Goal: Transaction & Acquisition: Obtain resource

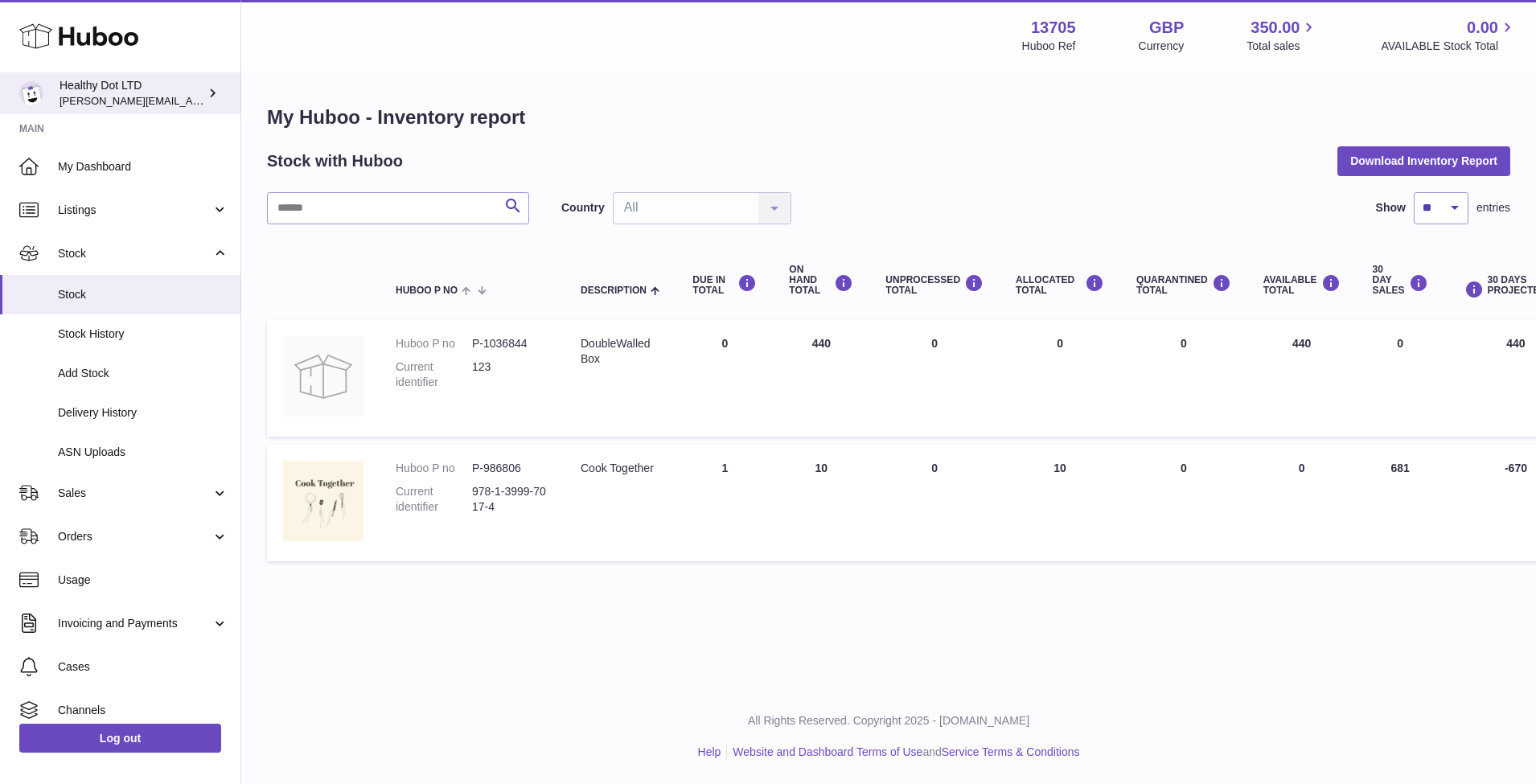
click at [149, 94] on span "[PERSON_NAME][EMAIL_ADDRESS][DOMAIN_NAME]" at bounding box center [191, 100] width 263 height 12
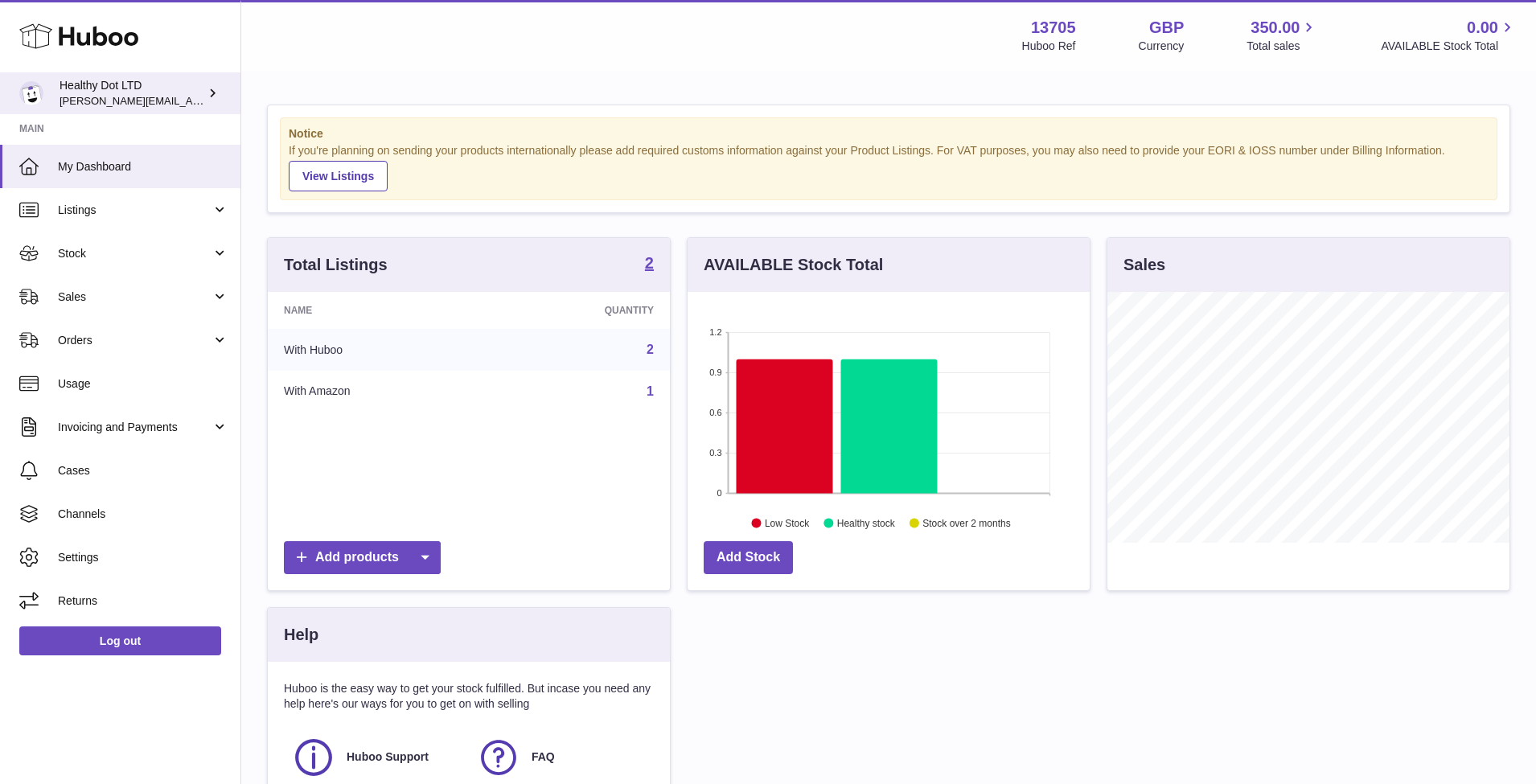
click at [124, 76] on link "Healthy Dot LTD Dorothy@healthydot.com" at bounding box center [120, 92] width 240 height 41
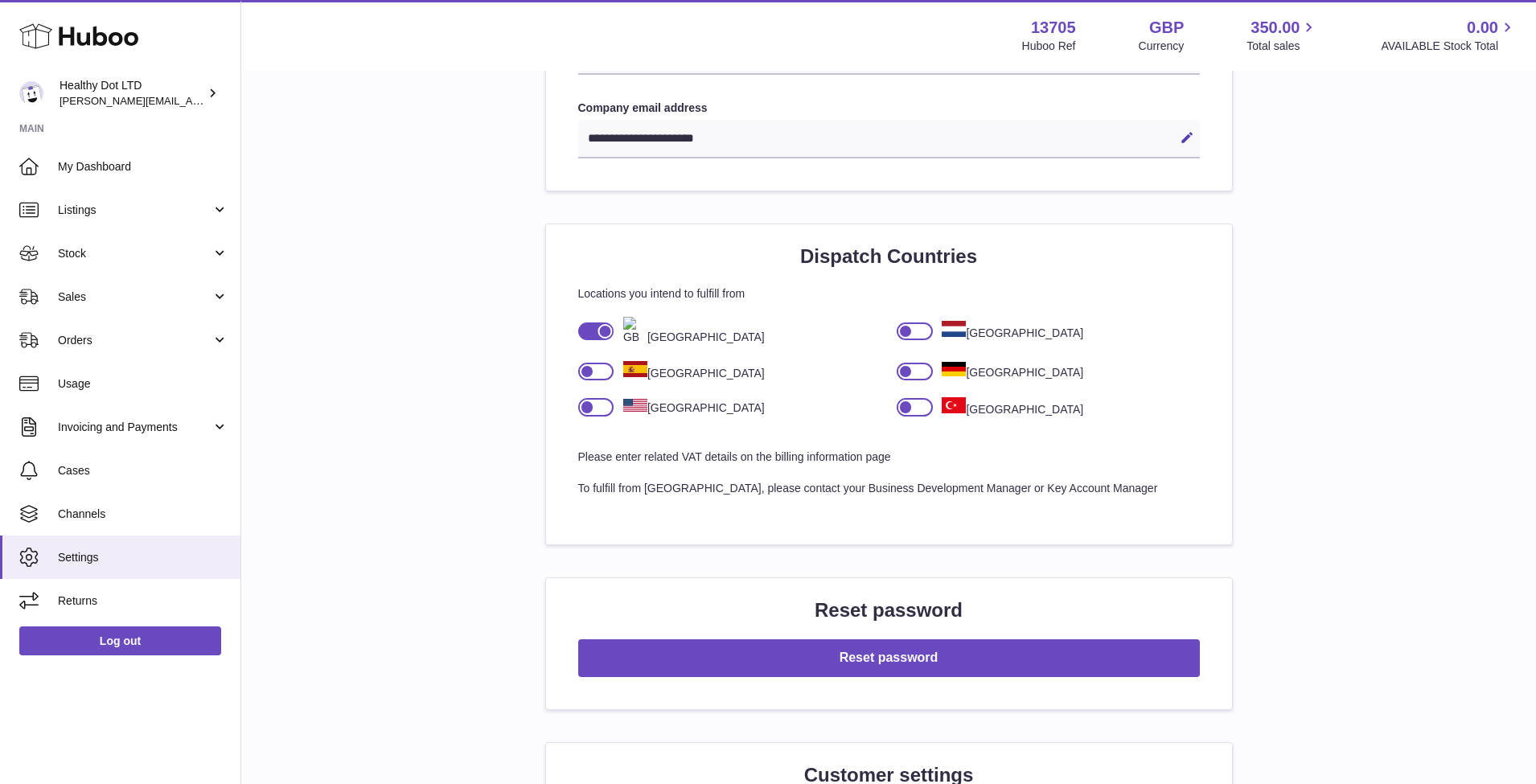
scroll to position [926, 0]
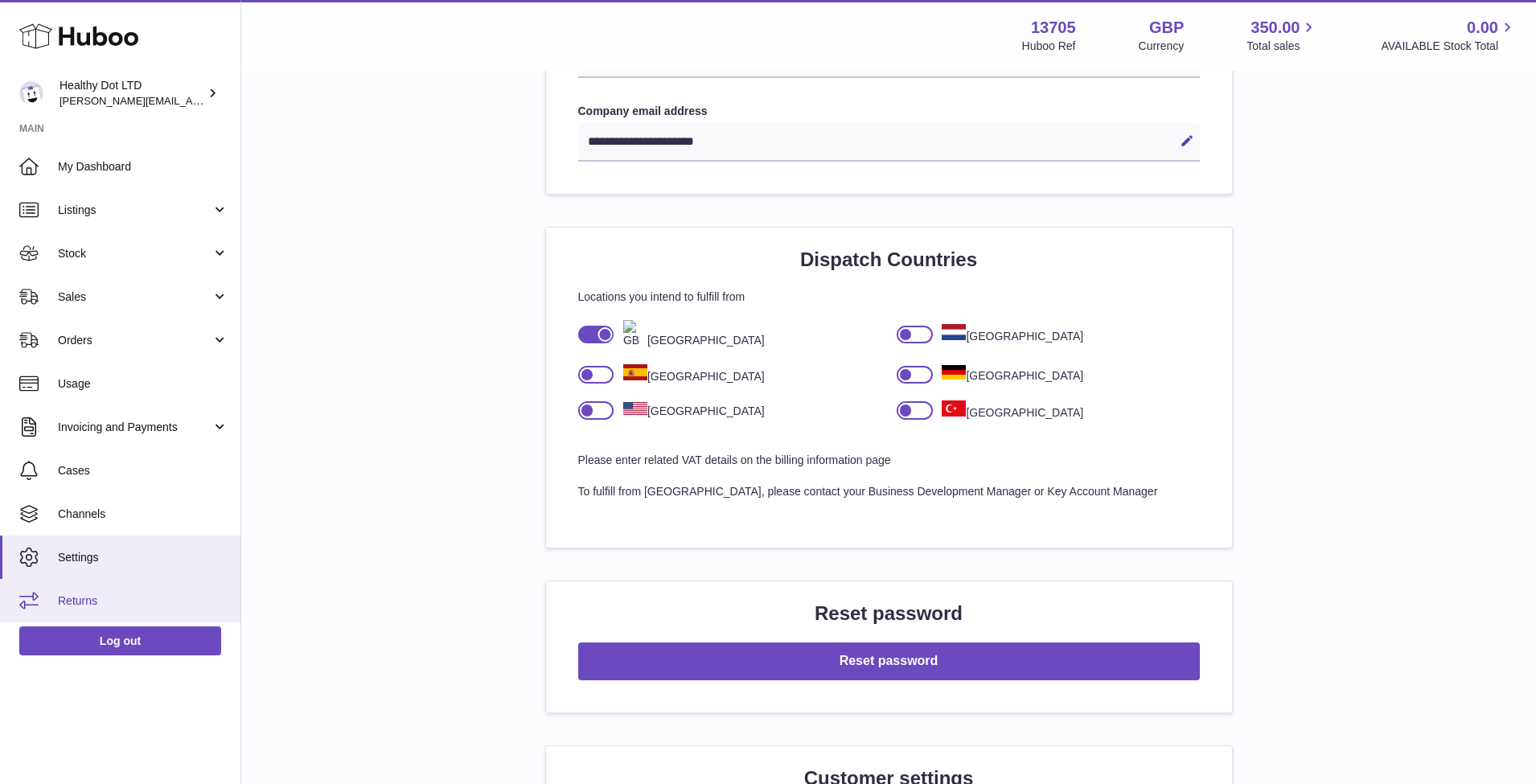
click at [93, 600] on span "Returns" at bounding box center [142, 600] width 170 height 15
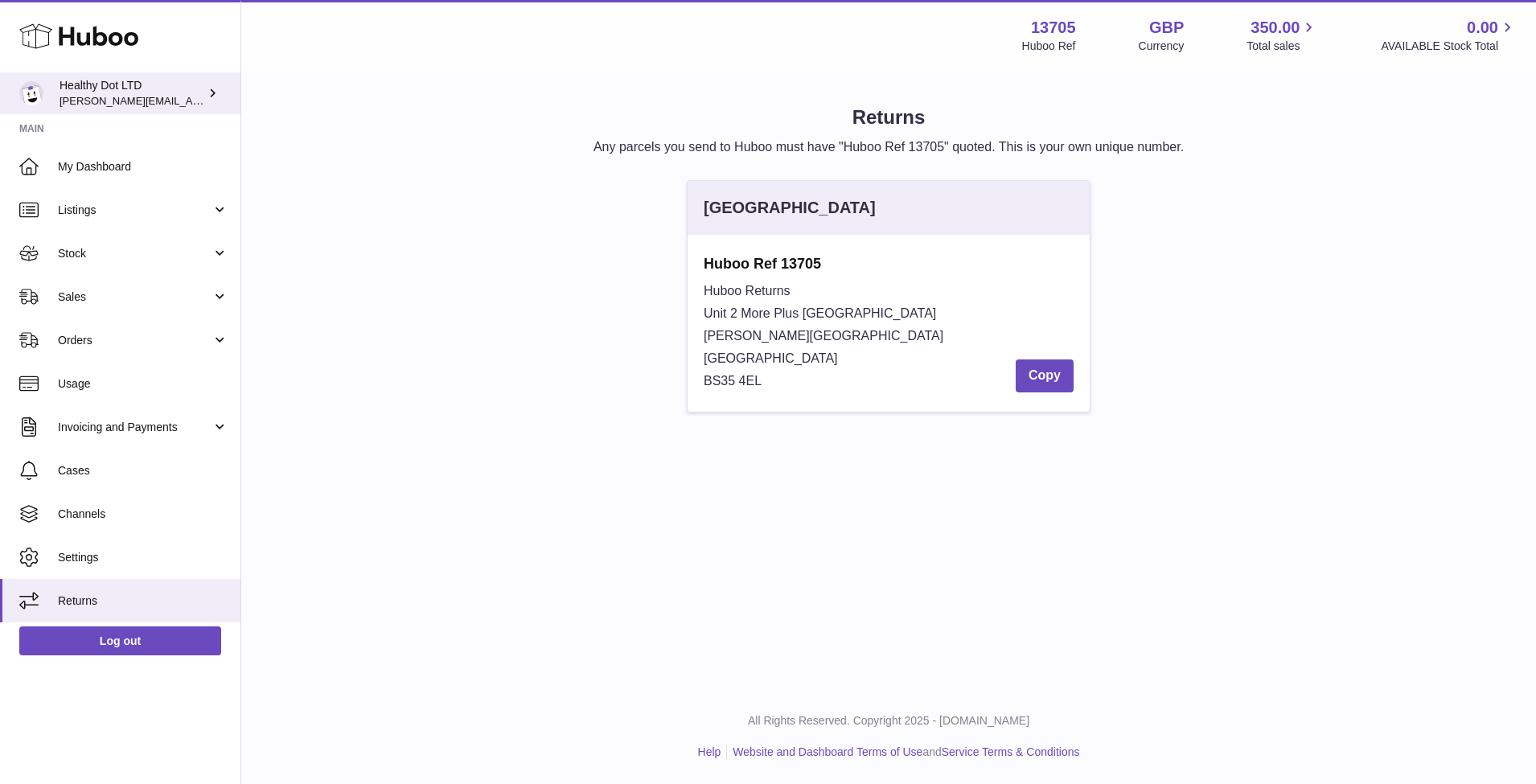
click at [117, 107] on link "Healthy Dot LTD Dorothy@healthydot.com" at bounding box center [120, 92] width 240 height 41
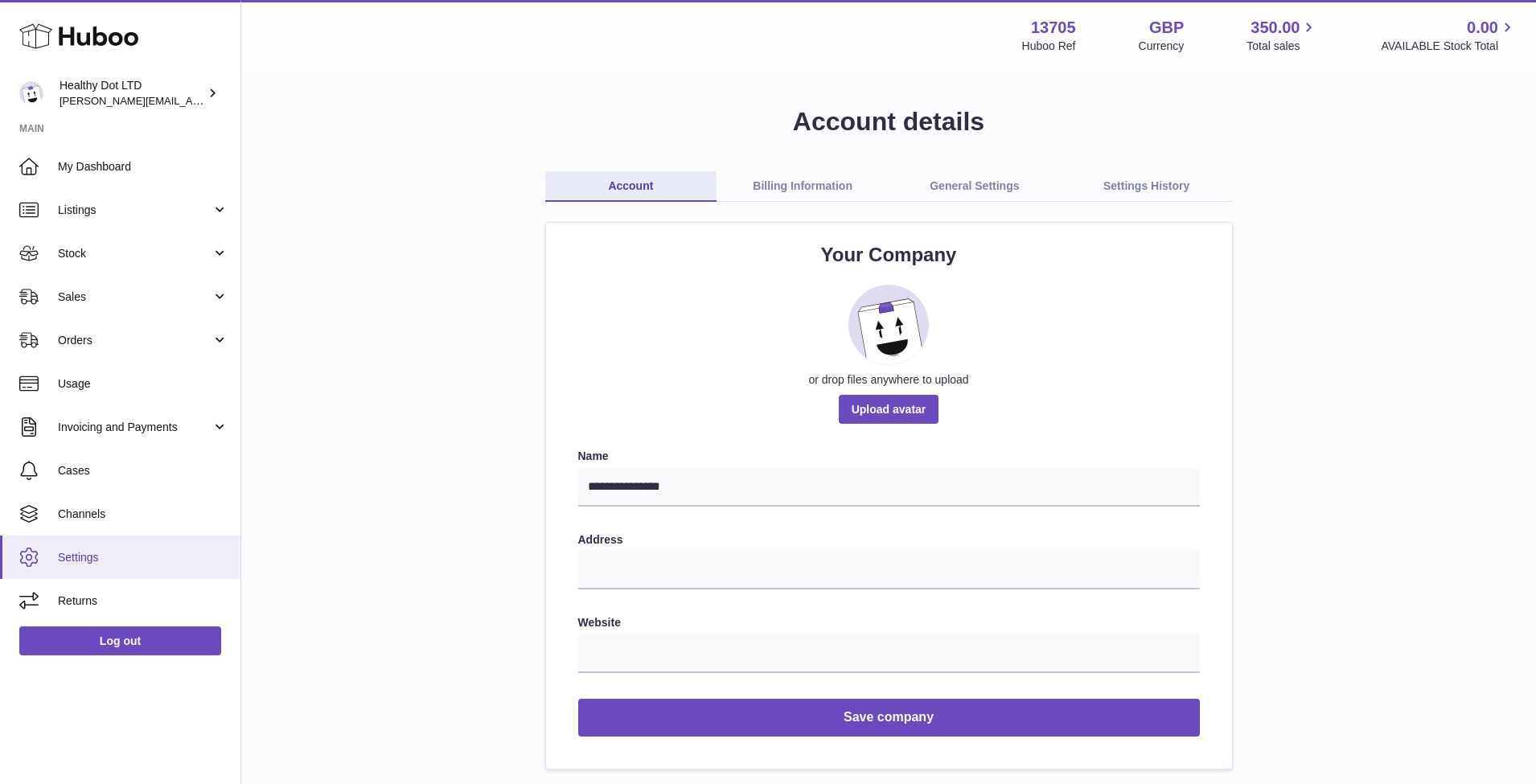
click at [76, 547] on link "Settings" at bounding box center [120, 556] width 240 height 43
click at [852, 178] on link "Billing Information" at bounding box center [802, 186] width 172 height 31
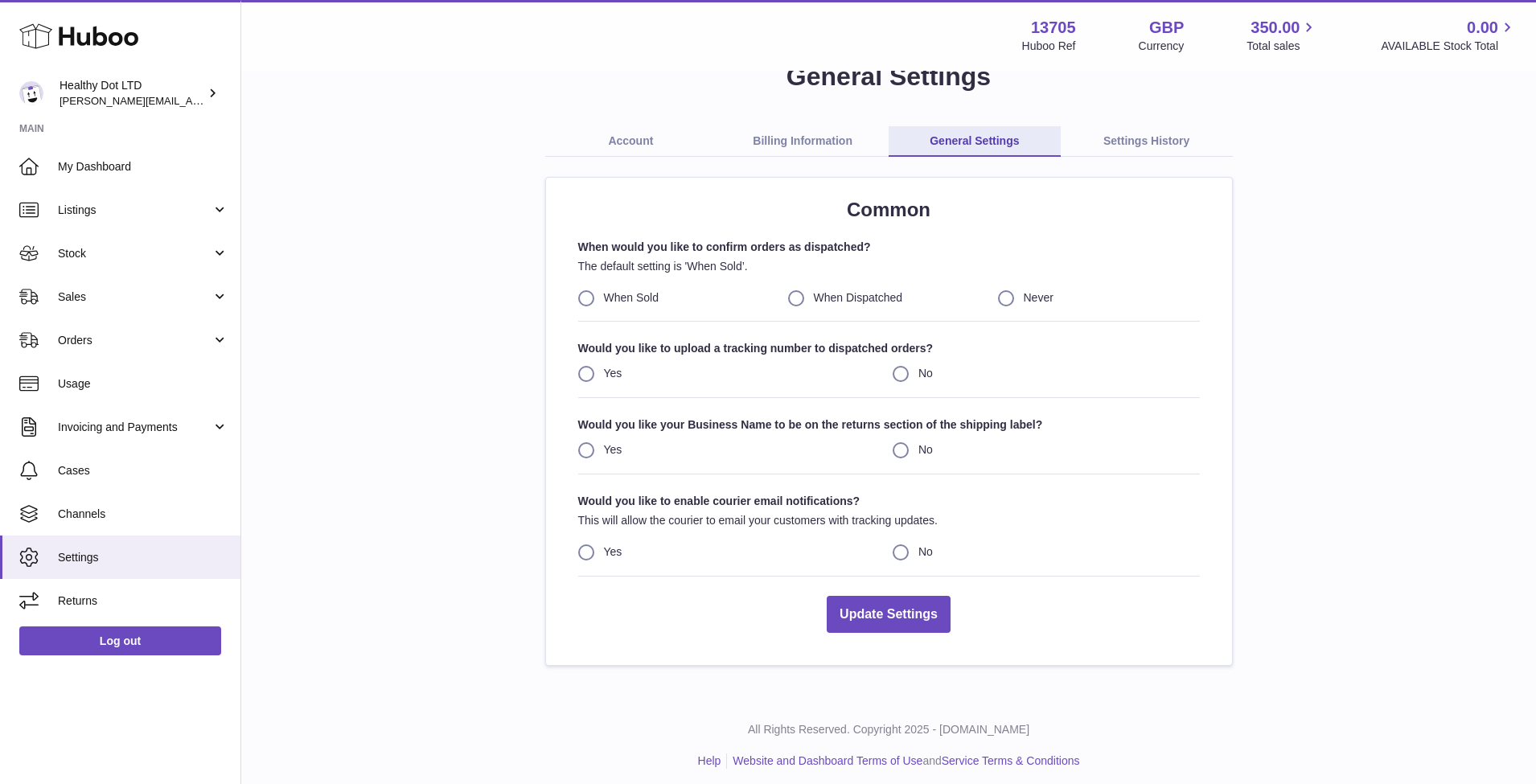
scroll to position [44, 0]
click at [1149, 131] on link "Settings History" at bounding box center [1146, 142] width 172 height 31
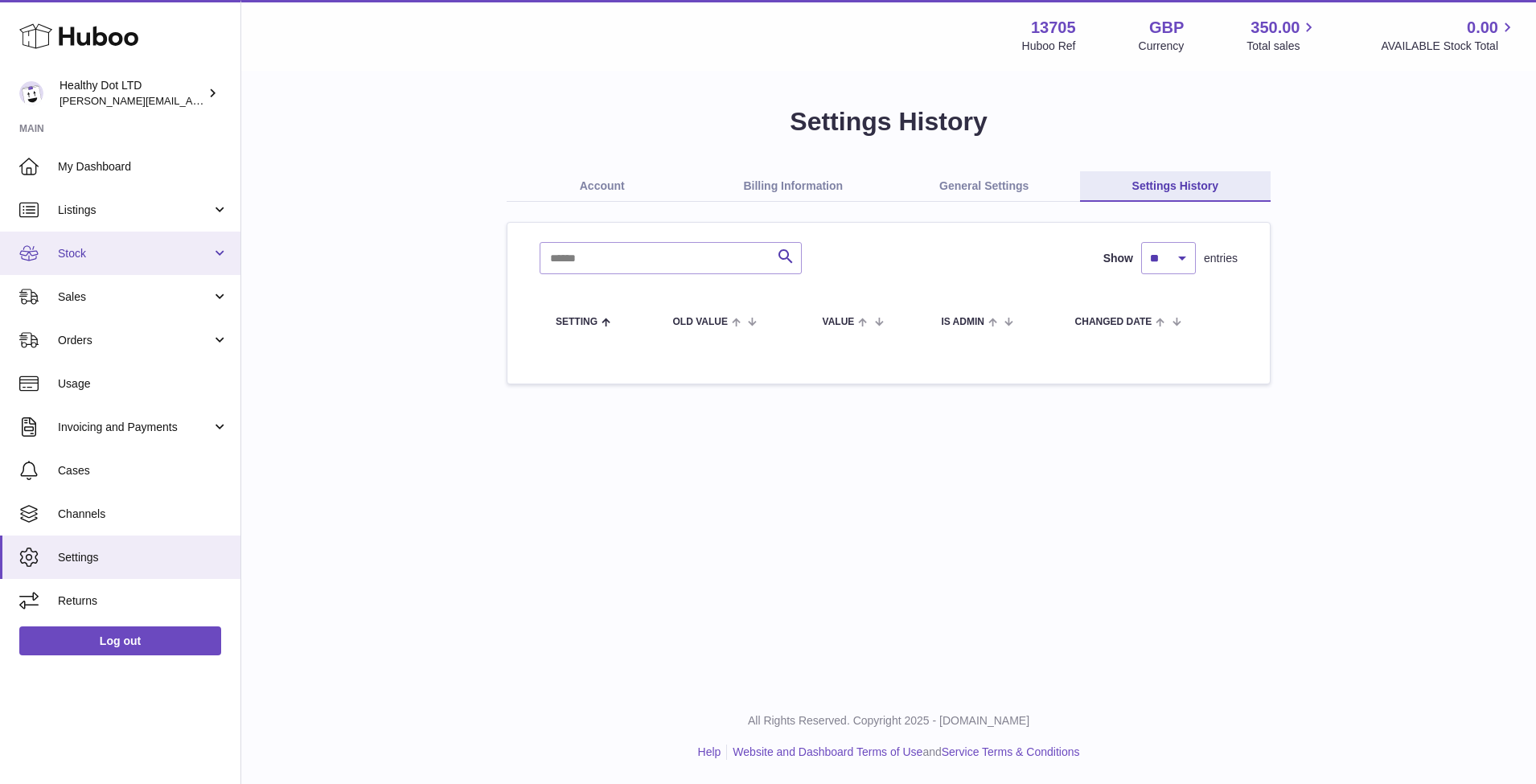
click at [119, 272] on link "Stock" at bounding box center [120, 253] width 240 height 43
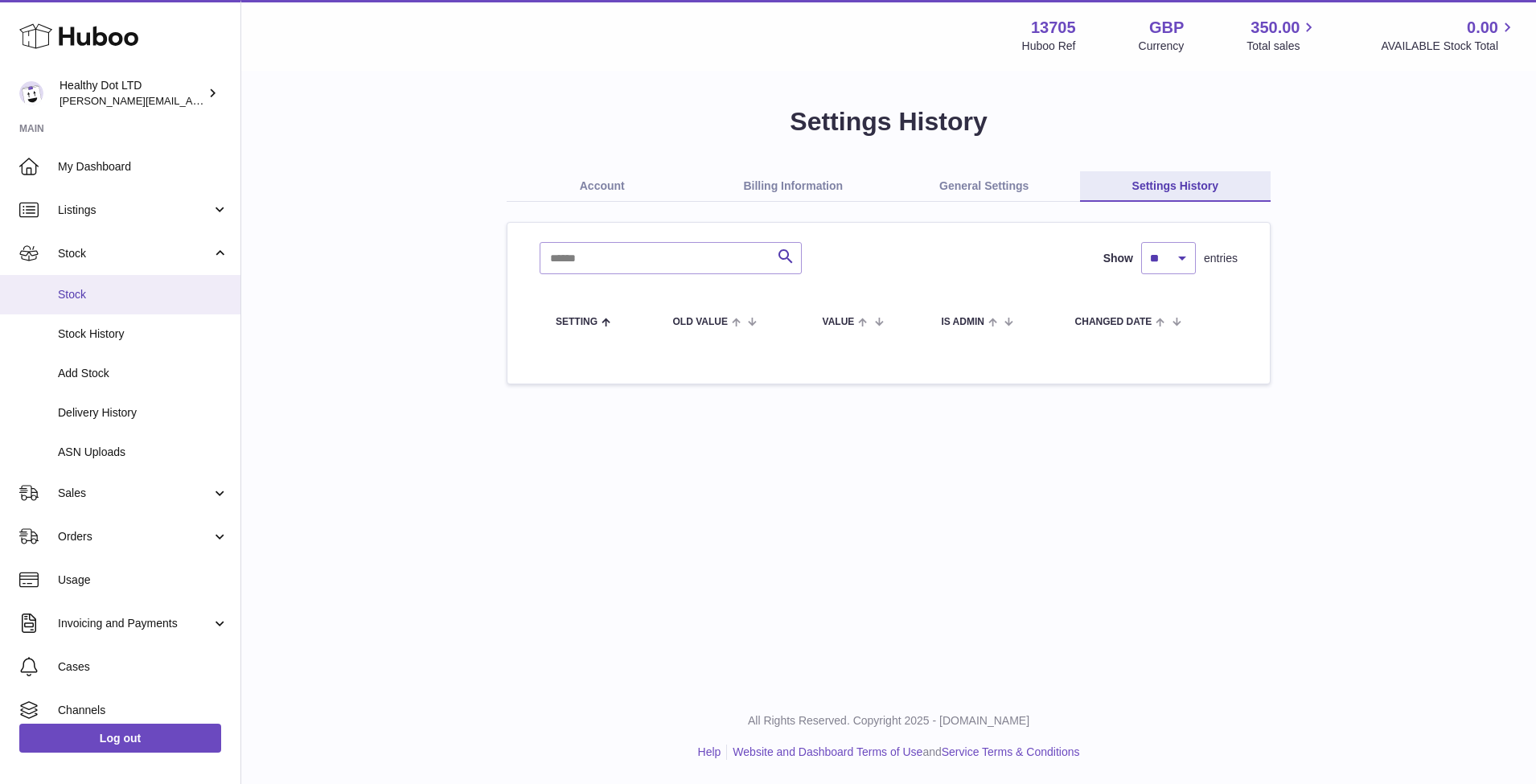
click at [120, 298] on span "Stock" at bounding box center [142, 295] width 170 height 15
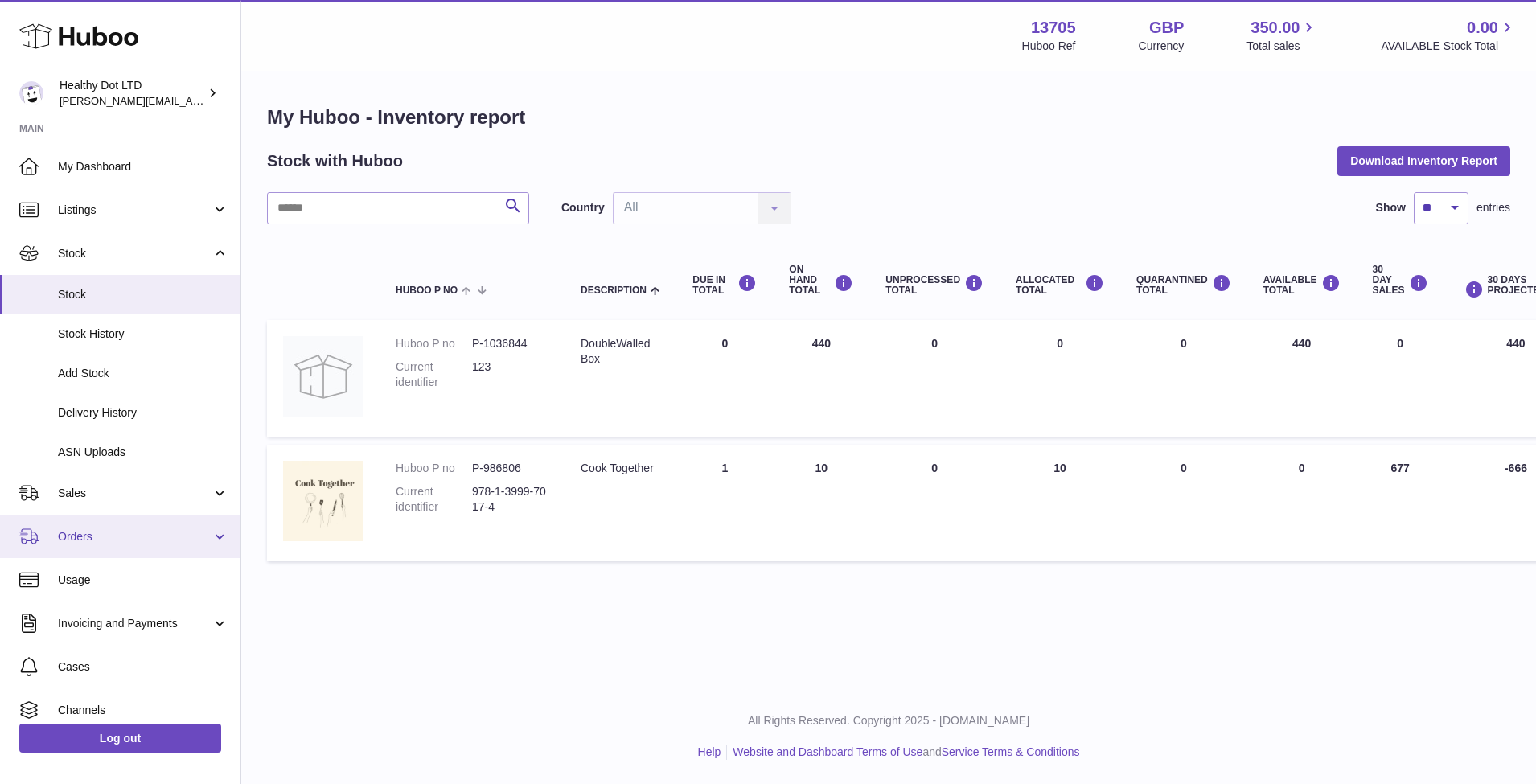
click at [152, 538] on span "Orders" at bounding box center [135, 536] width 154 height 15
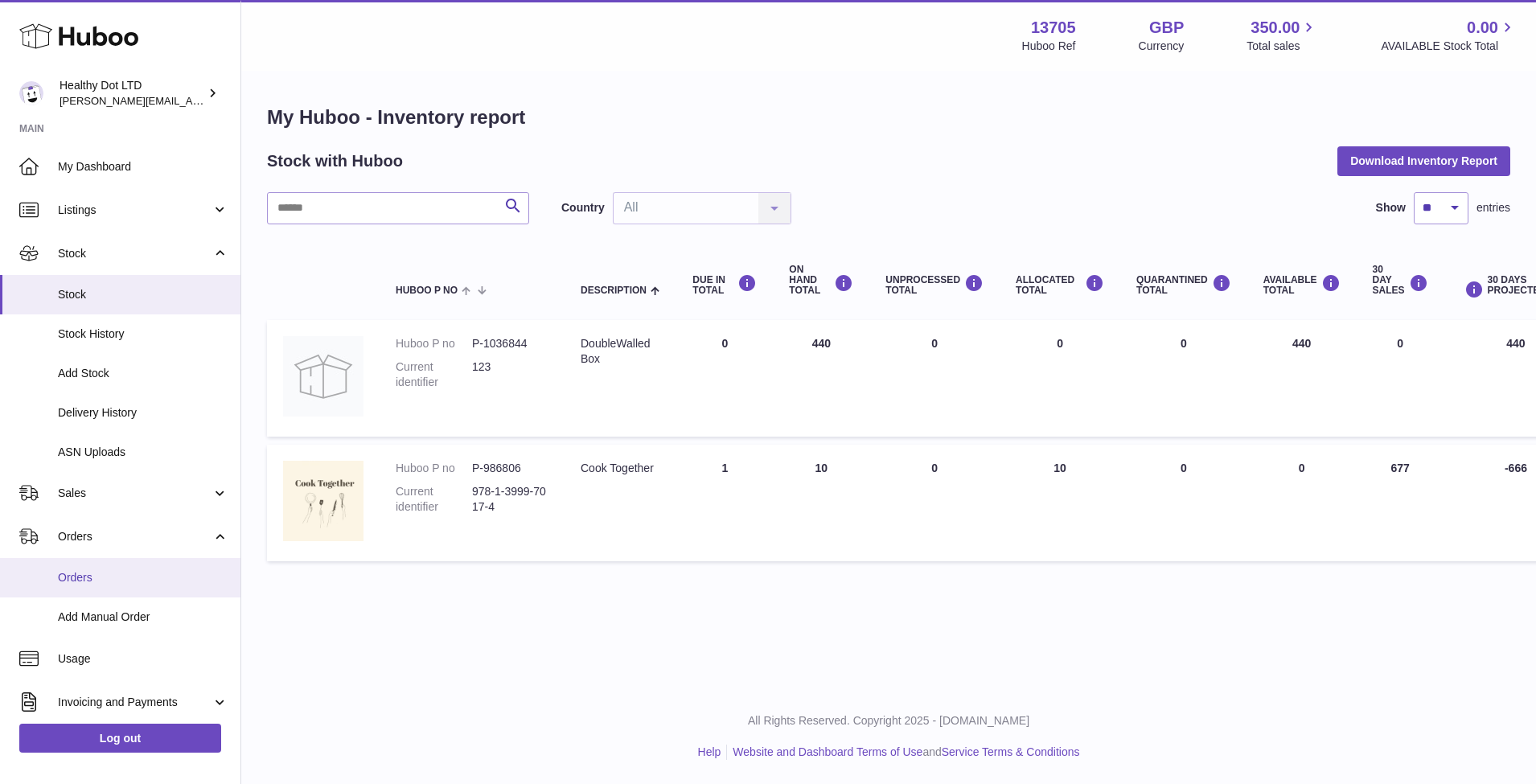
click at [110, 573] on span "Orders" at bounding box center [142, 577] width 170 height 15
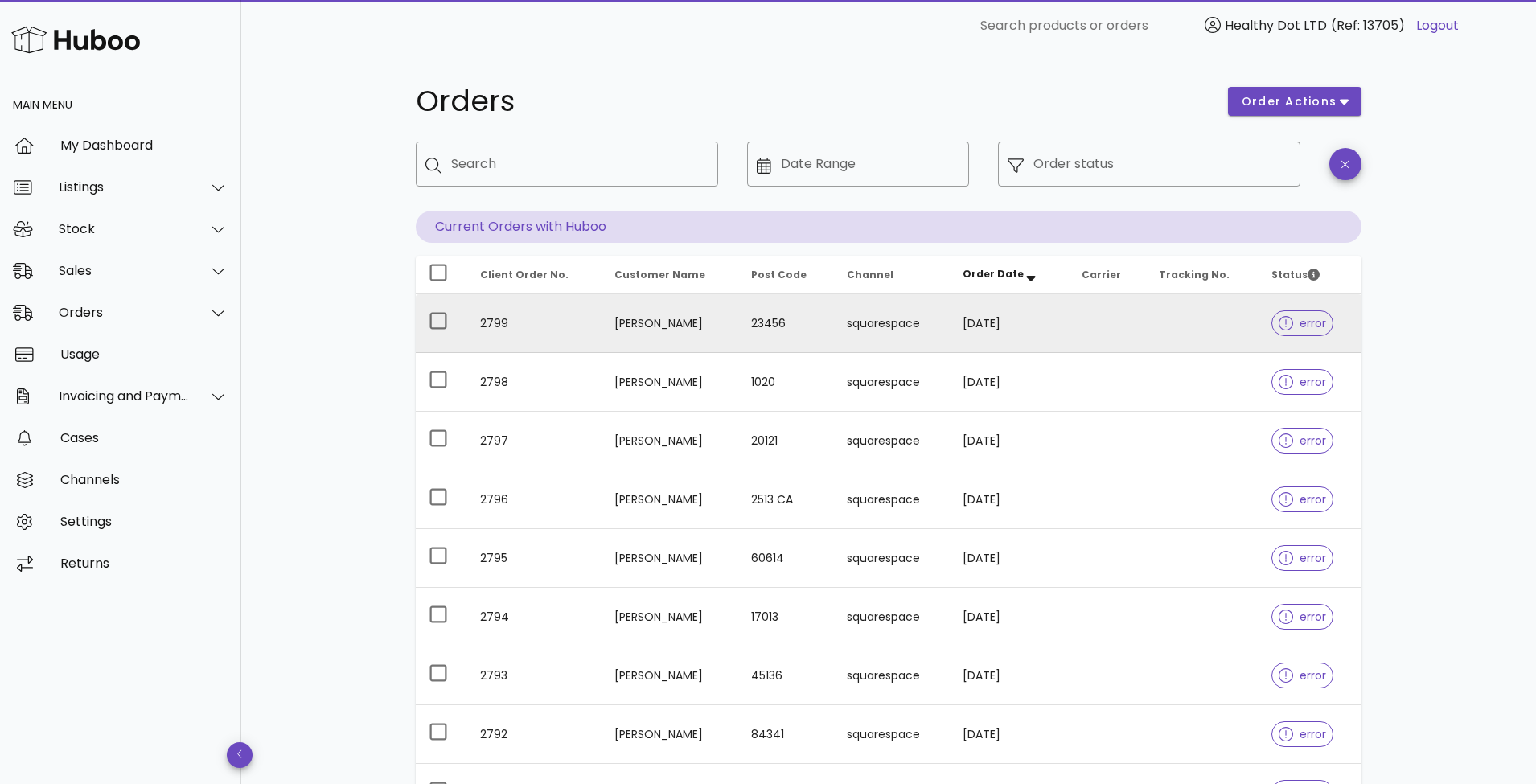
click at [1162, 322] on td at bounding box center [1202, 323] width 113 height 59
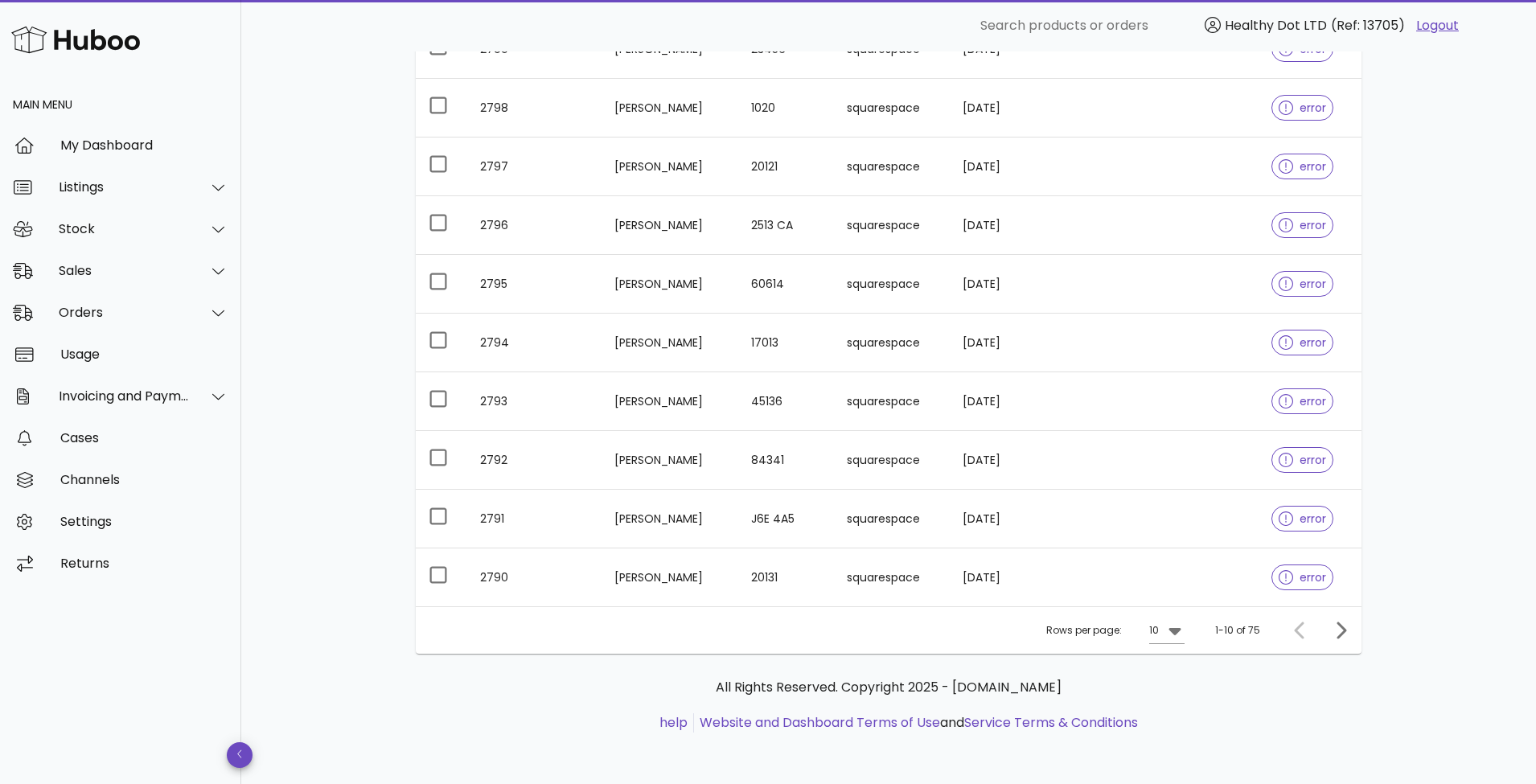
scroll to position [274, 0]
click at [1345, 636] on icon "Next page" at bounding box center [1340, 630] width 19 height 19
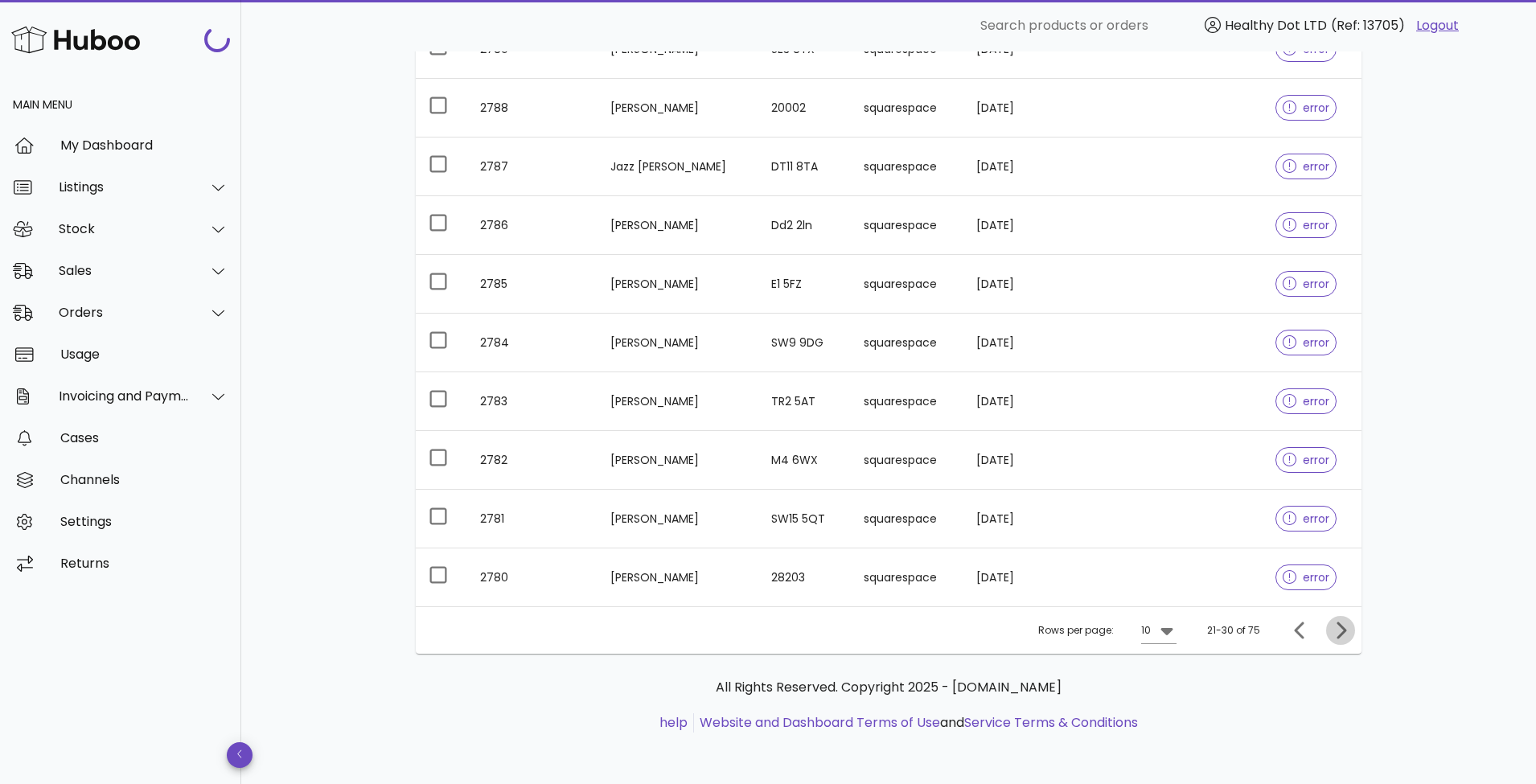
click at [1343, 637] on icon "Next page" at bounding box center [1340, 630] width 19 height 19
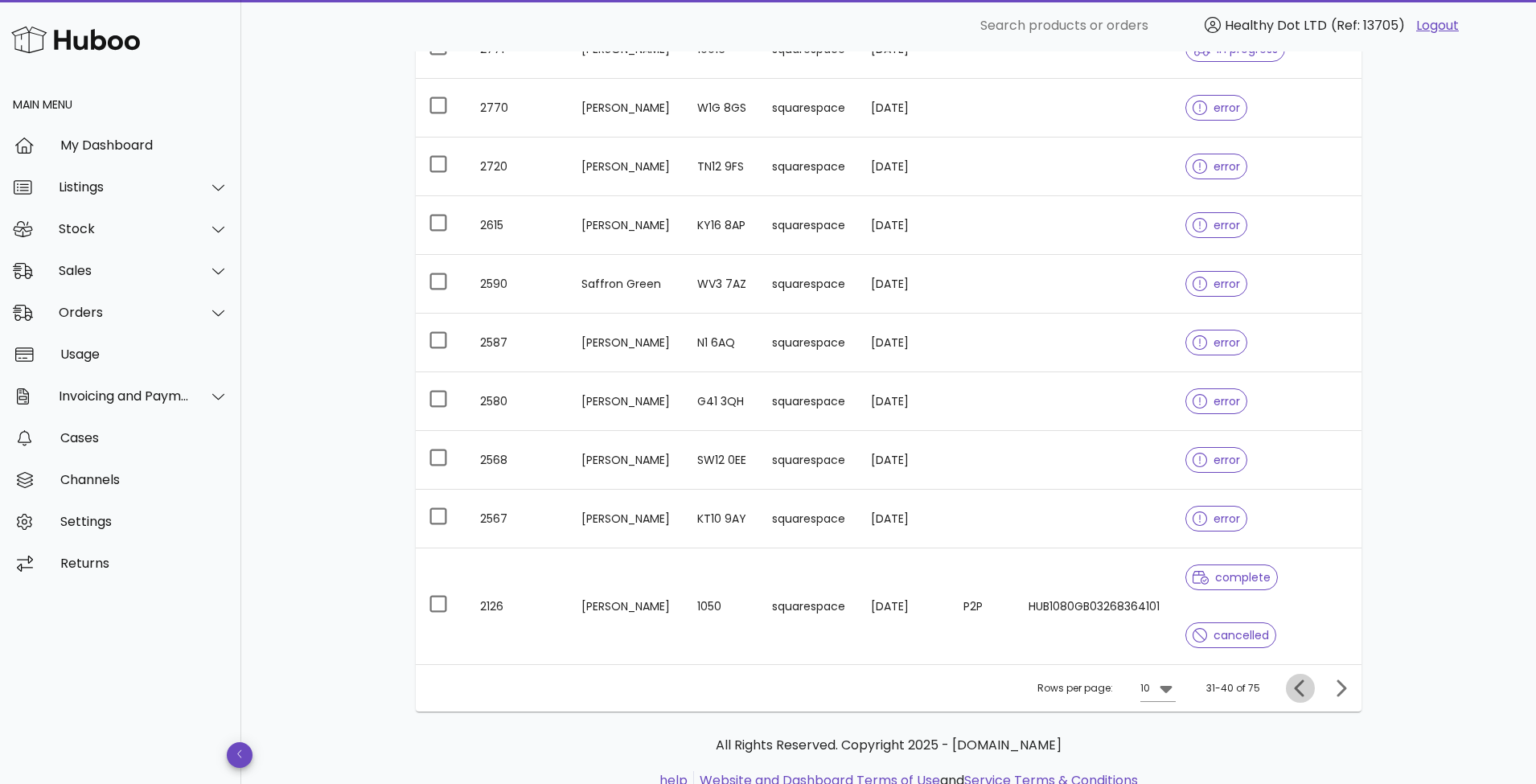
click at [1299, 691] on icon "Previous page" at bounding box center [1300, 688] width 10 height 17
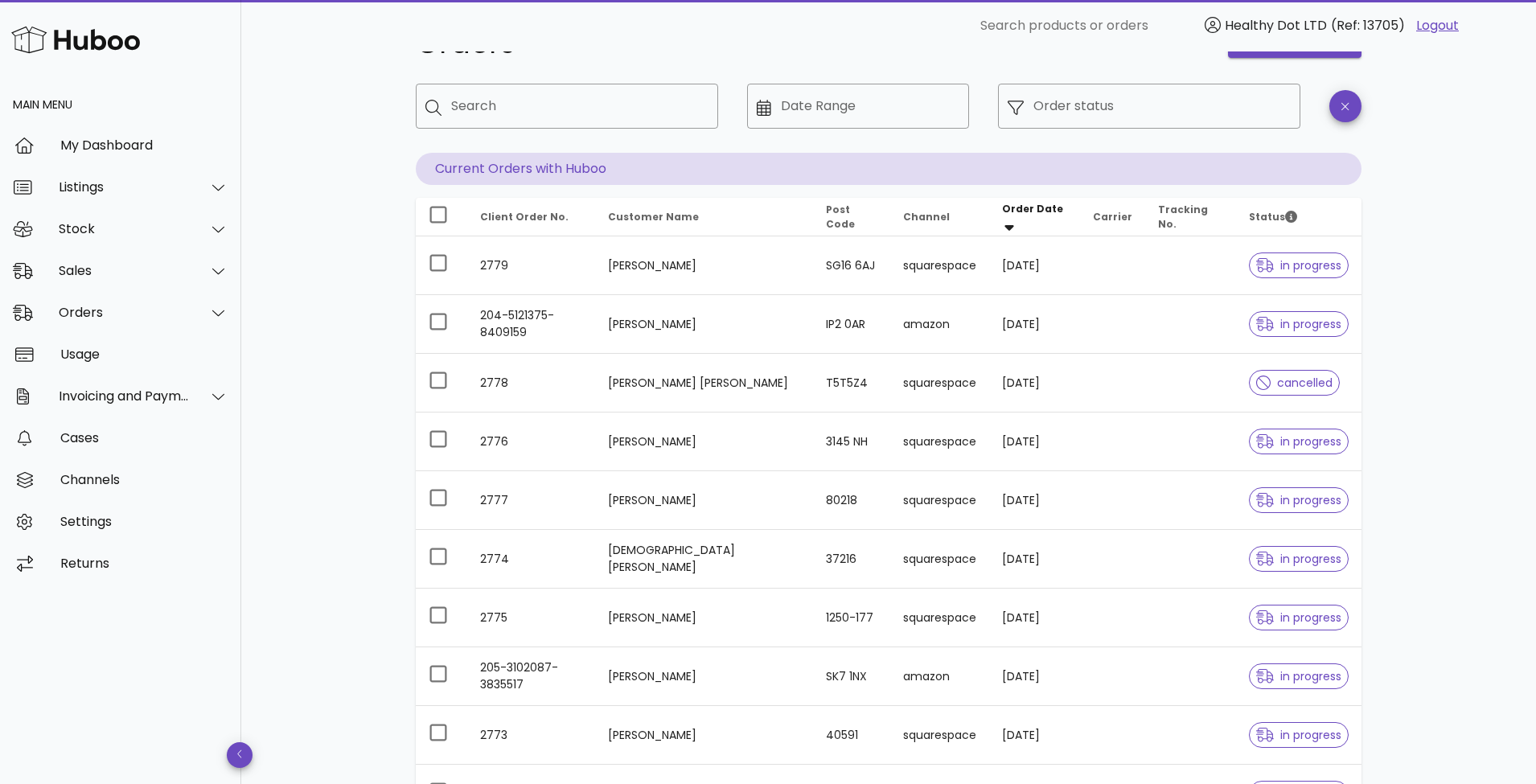
scroll to position [47, 0]
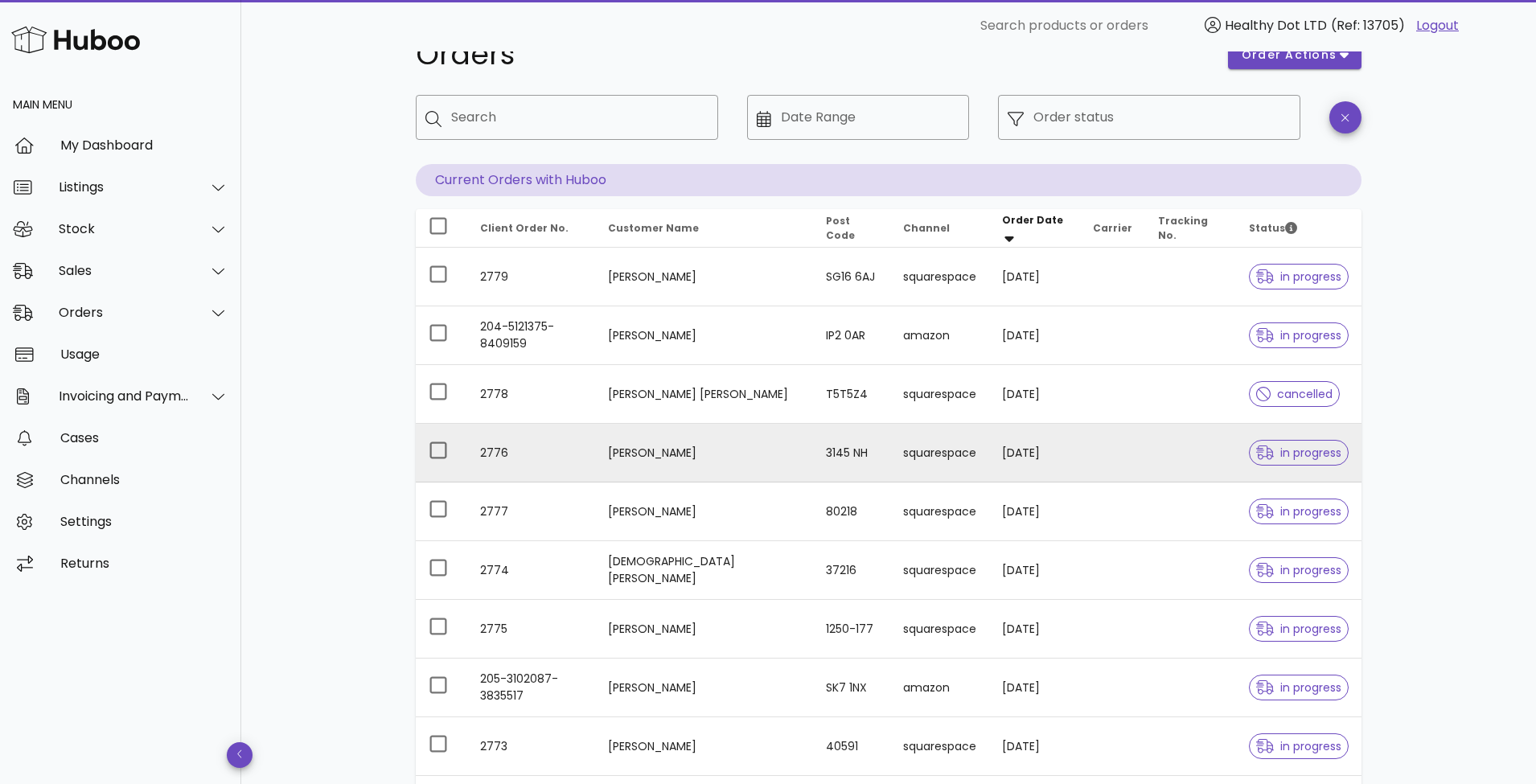
click at [1153, 445] on td at bounding box center [1190, 453] width 91 height 59
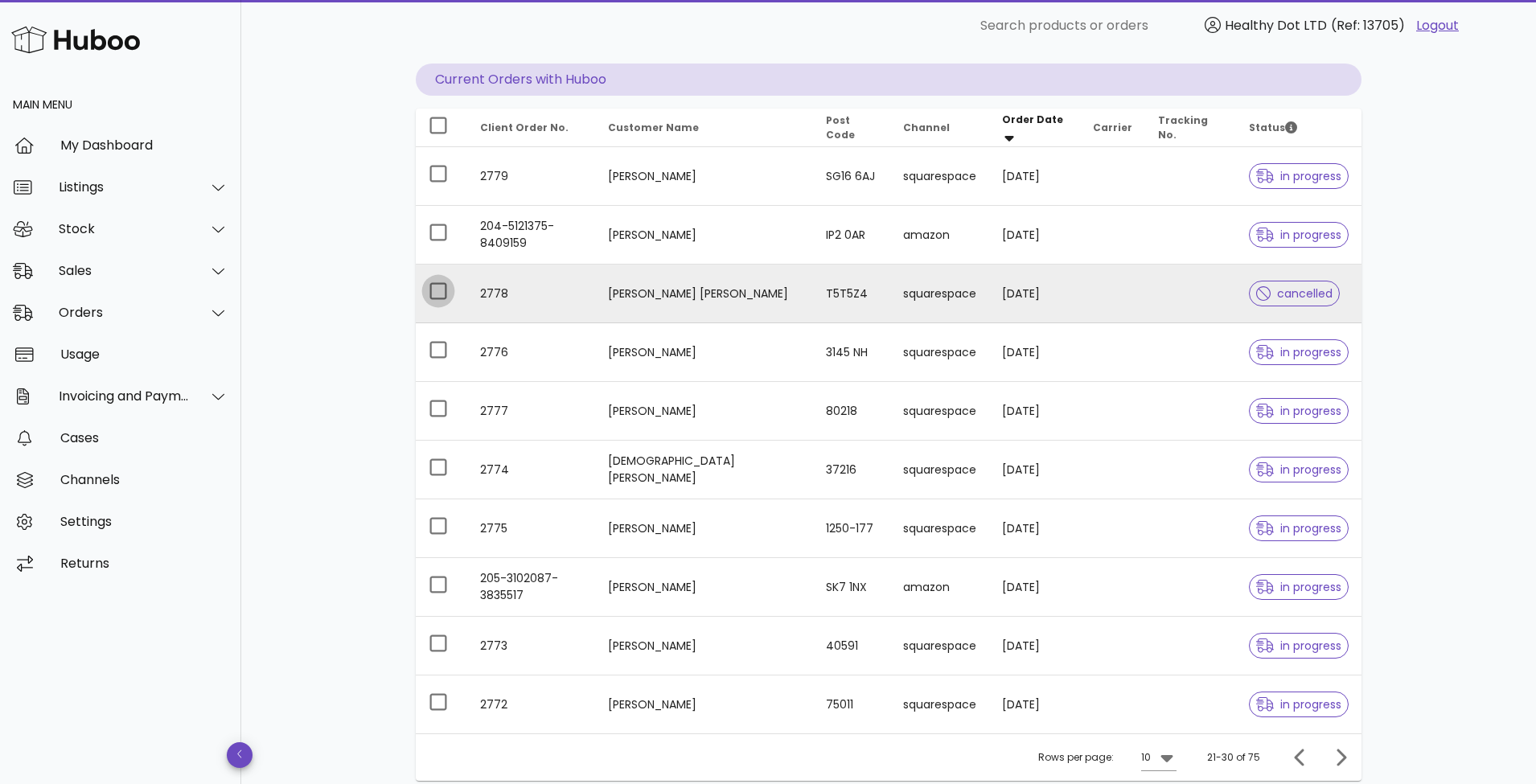
scroll to position [187, 0]
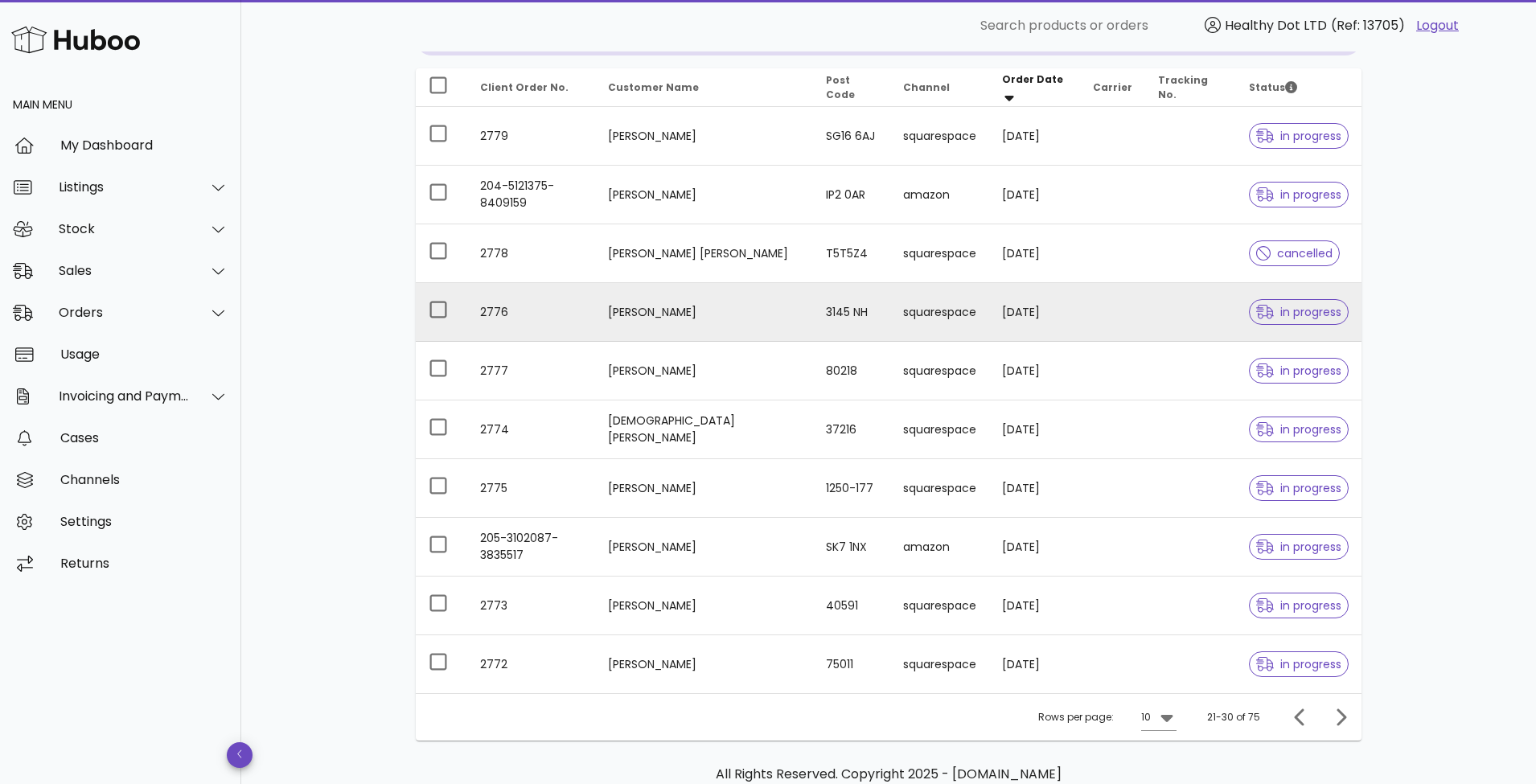
click at [813, 316] on td "3145 NH" at bounding box center [852, 311] width 77 height 59
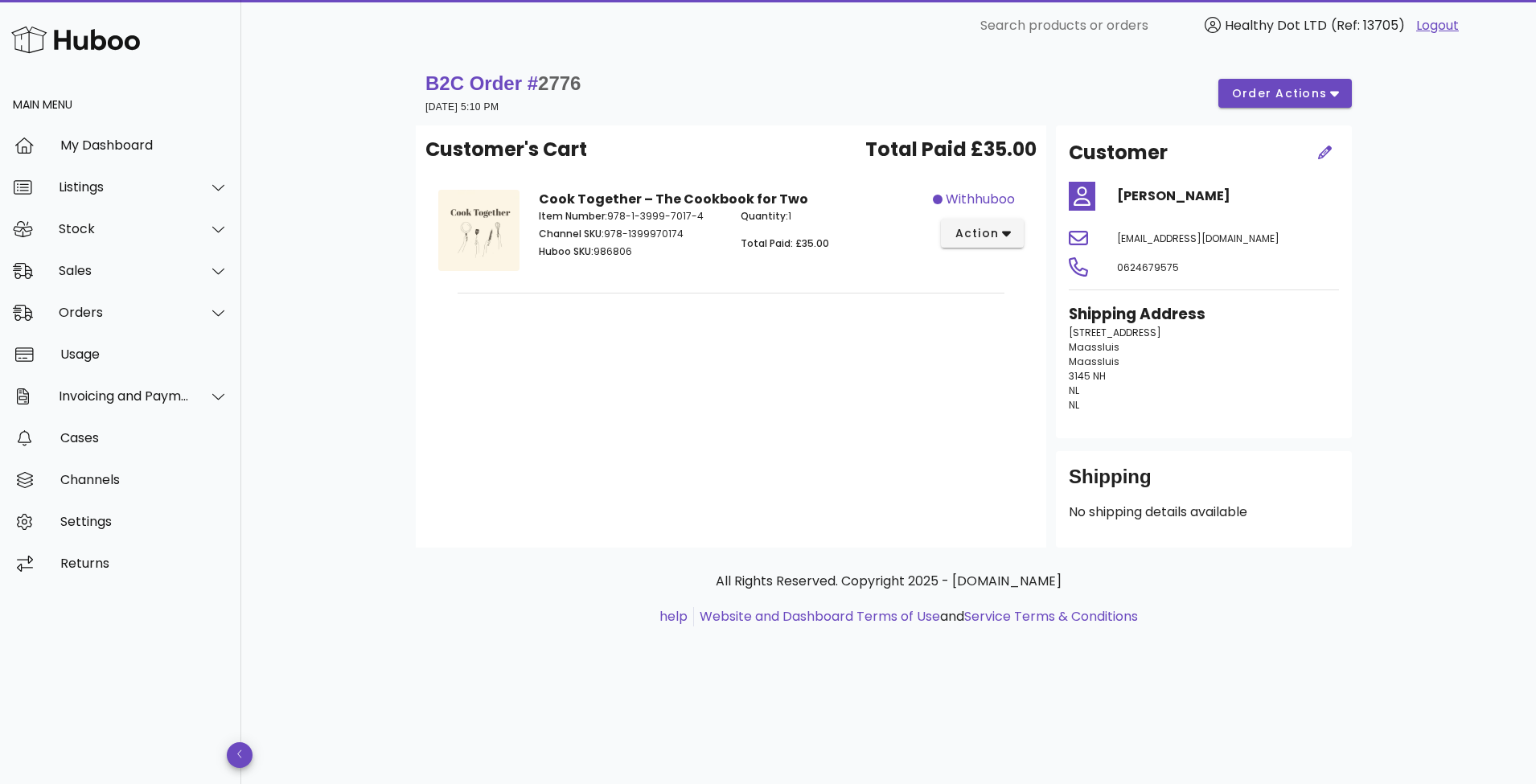
scroll to position [187, 0]
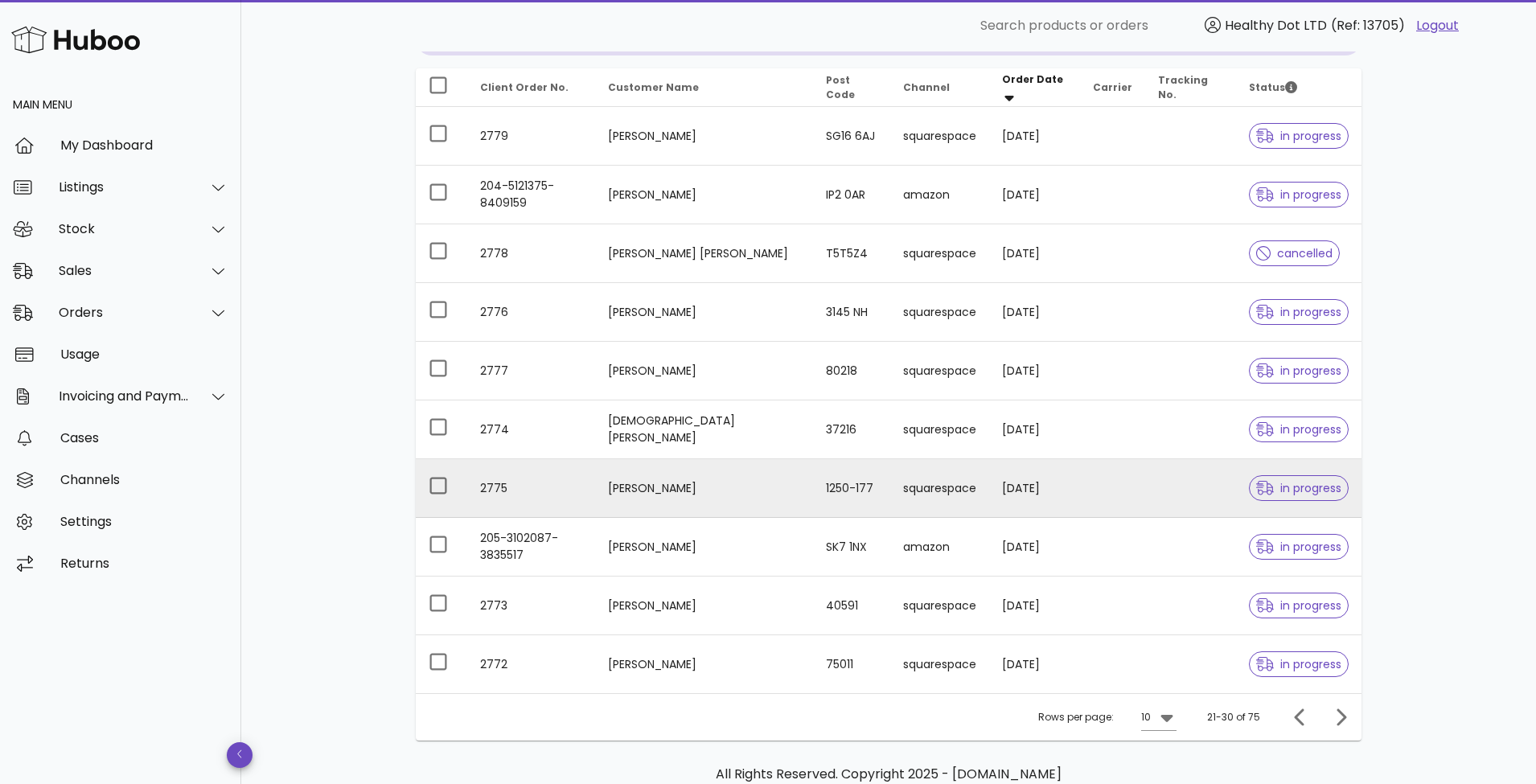
click at [820, 482] on td "1250-177" at bounding box center [852, 488] width 77 height 59
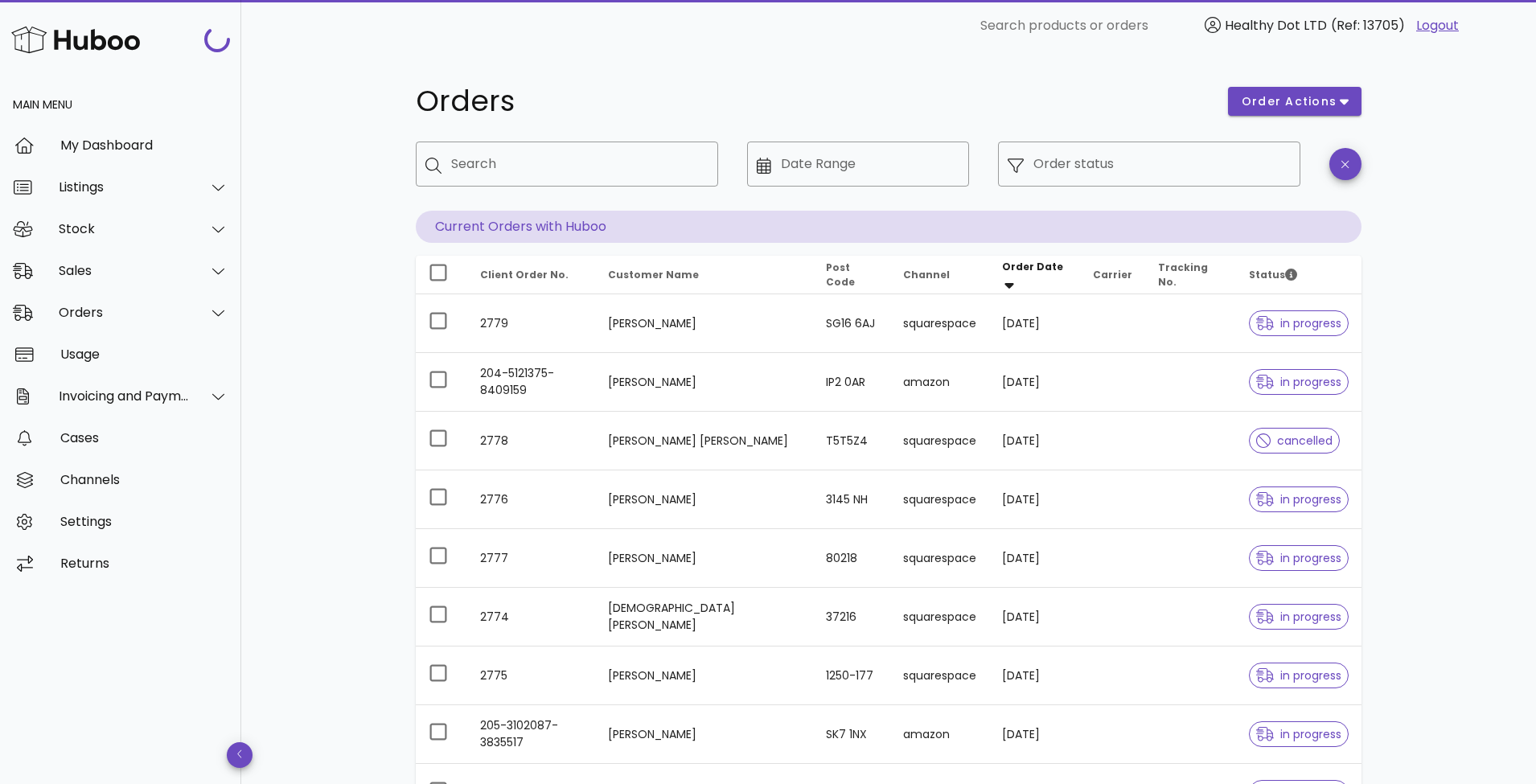
scroll to position [187, 0]
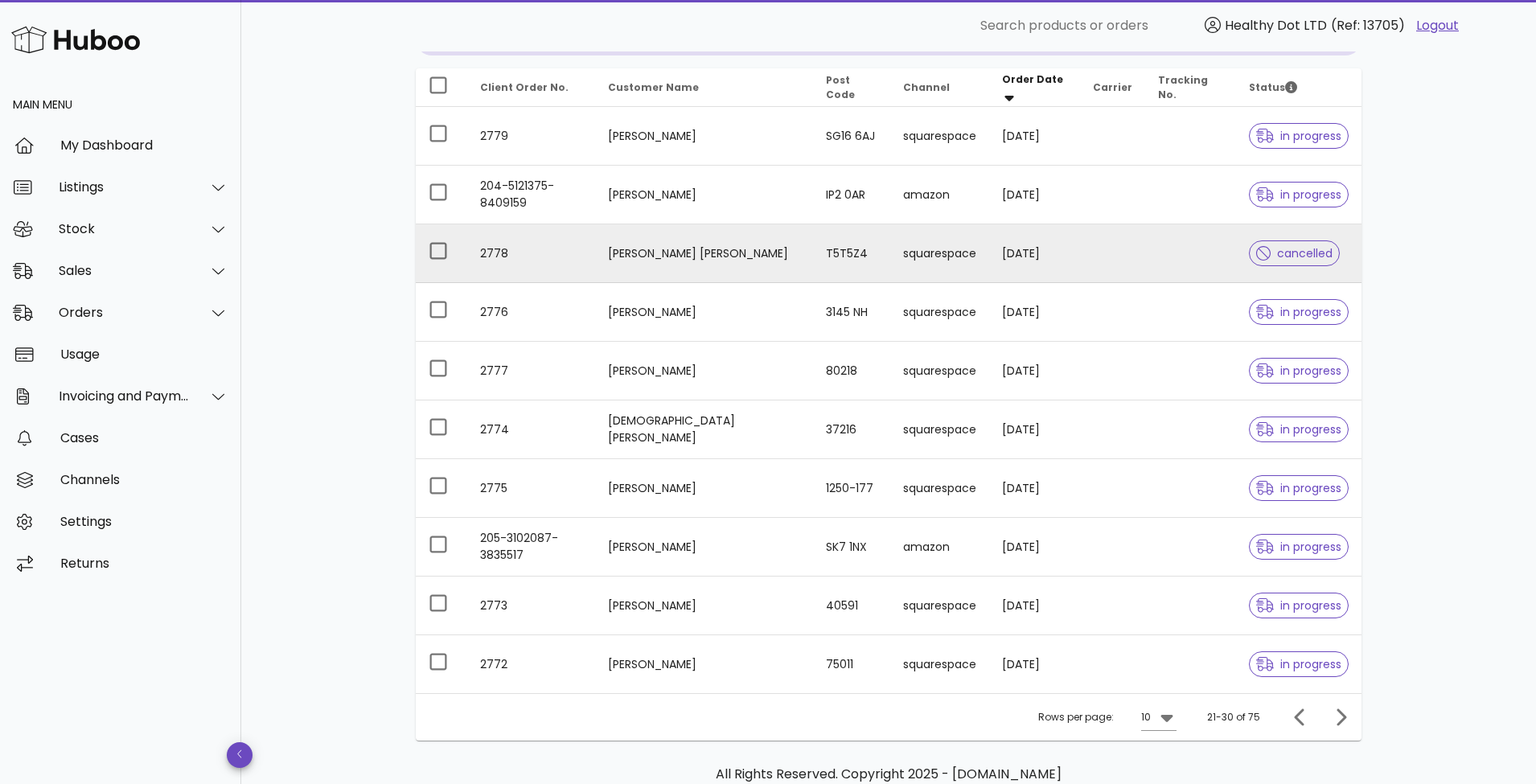
click at [813, 263] on td "T5T5Z4" at bounding box center [852, 253] width 77 height 59
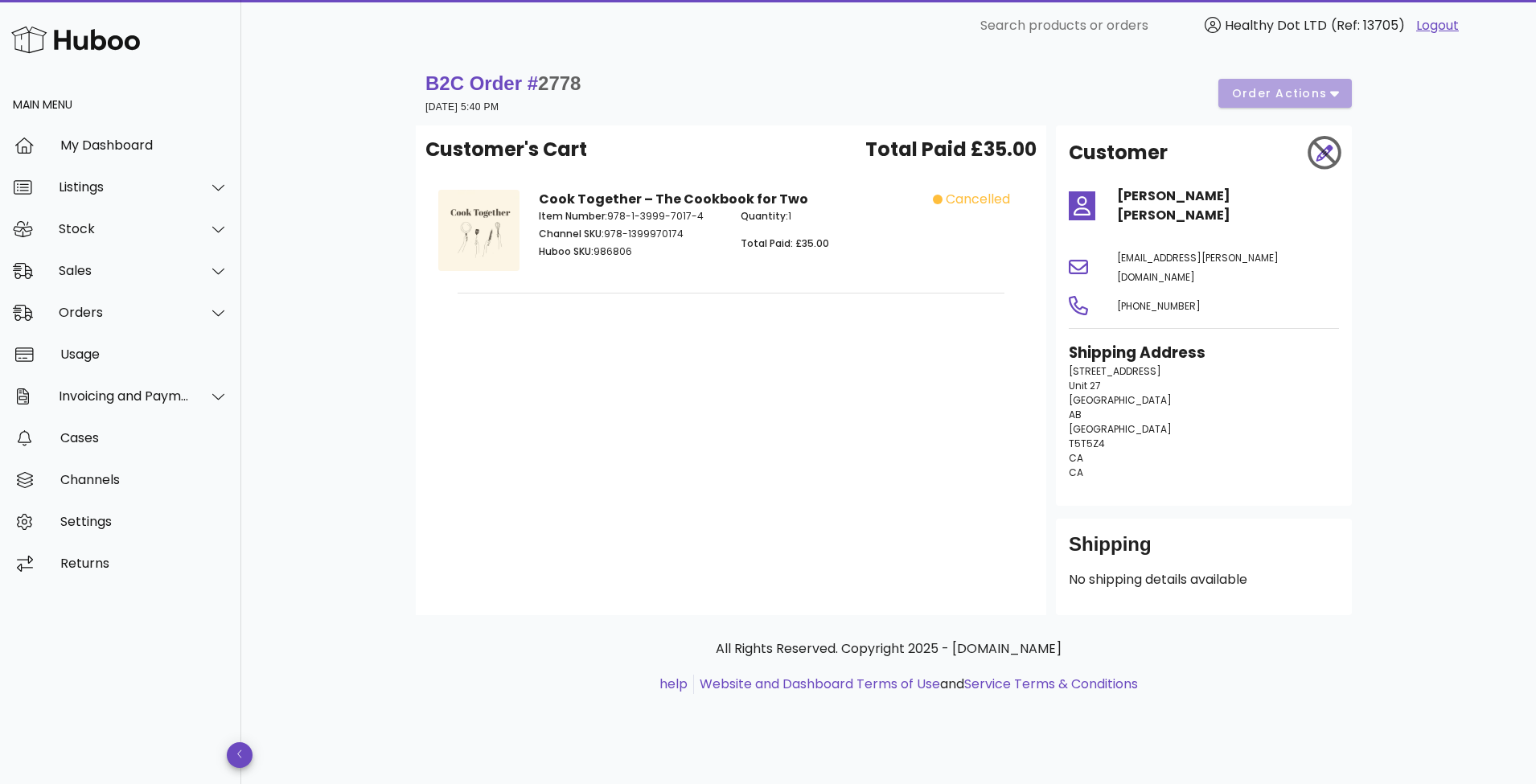
scroll to position [187, 0]
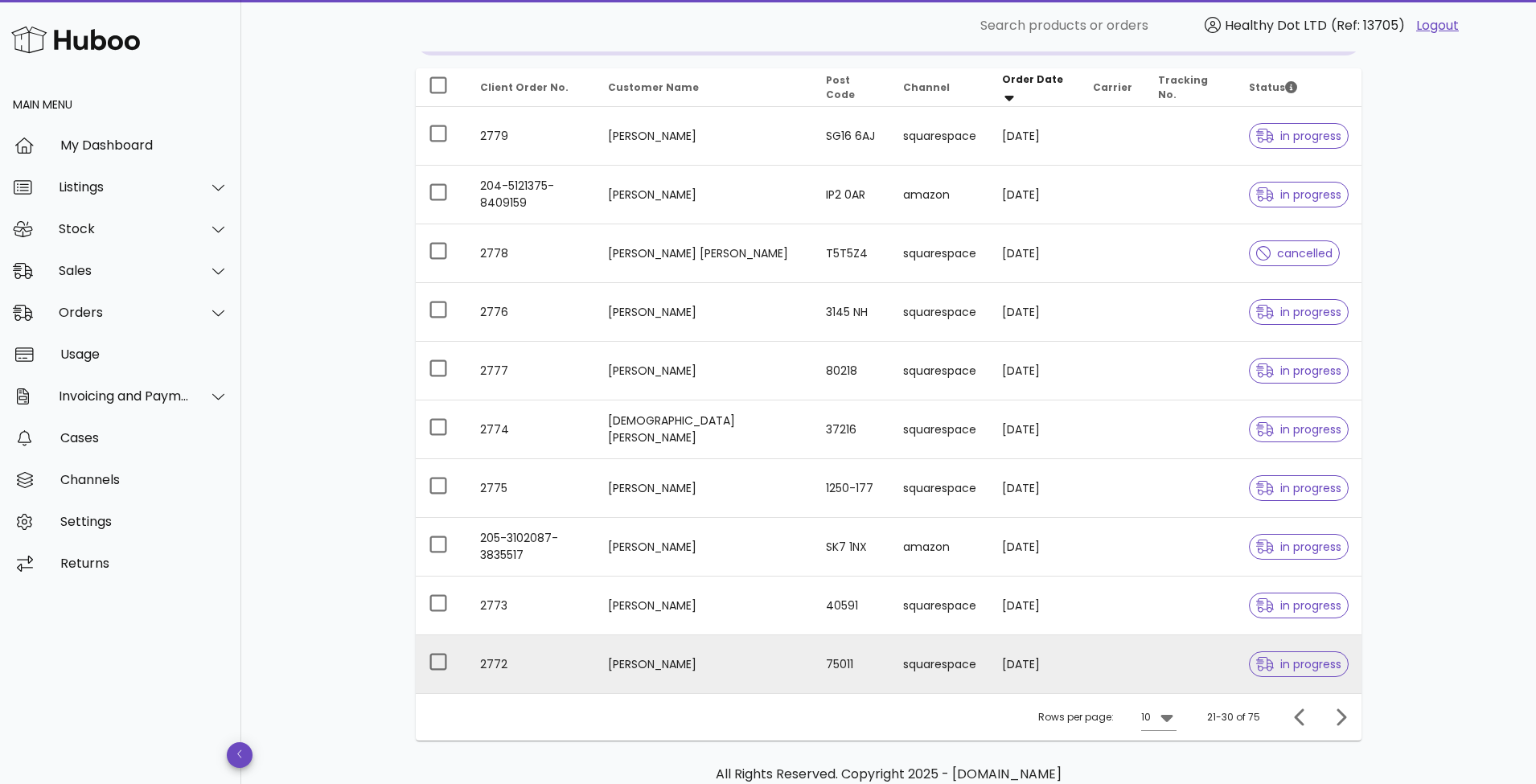
click at [894, 668] on td "squarespace" at bounding box center [939, 664] width 99 height 58
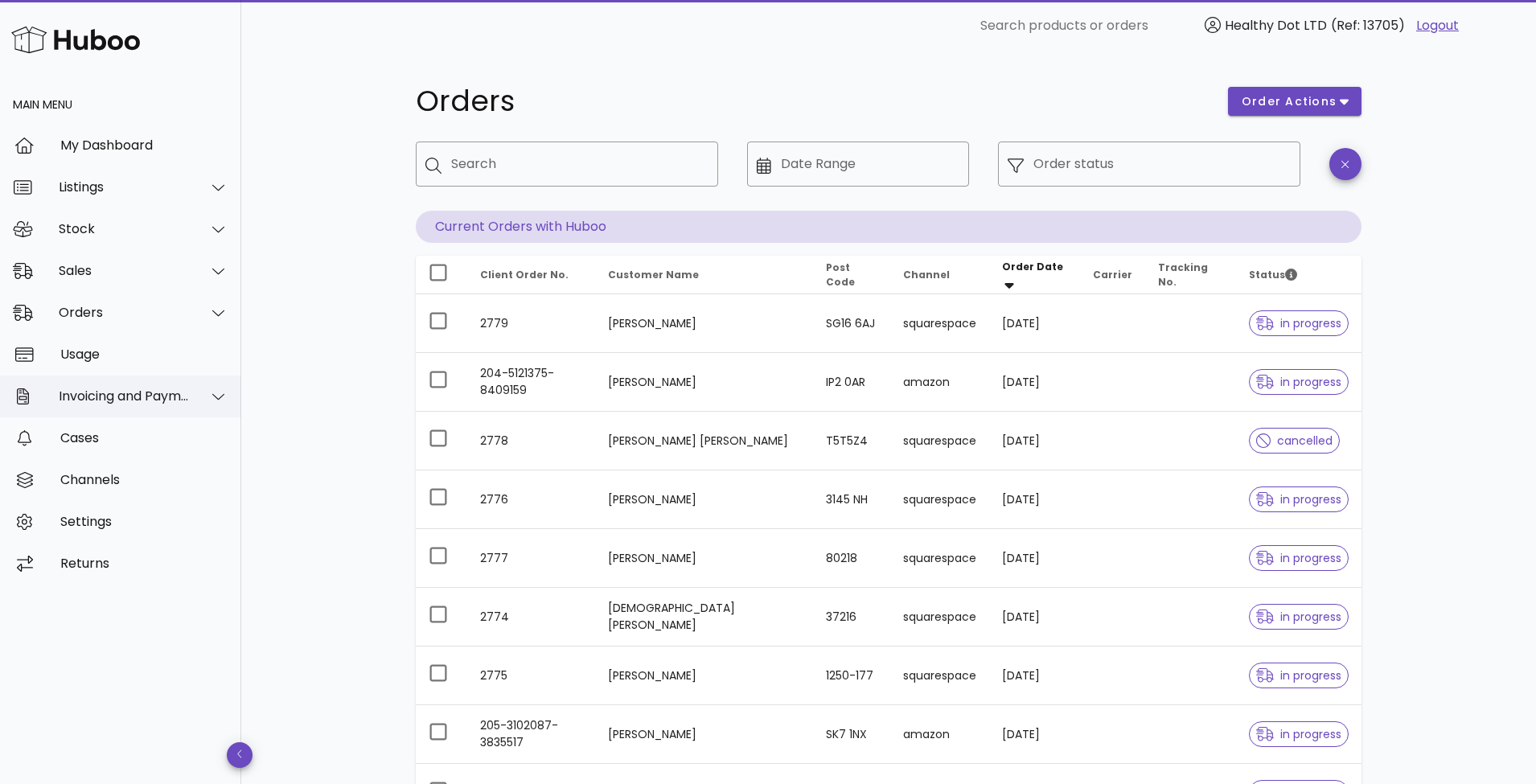
click at [162, 386] on div "Invoicing and Payments" at bounding box center [120, 396] width 241 height 41
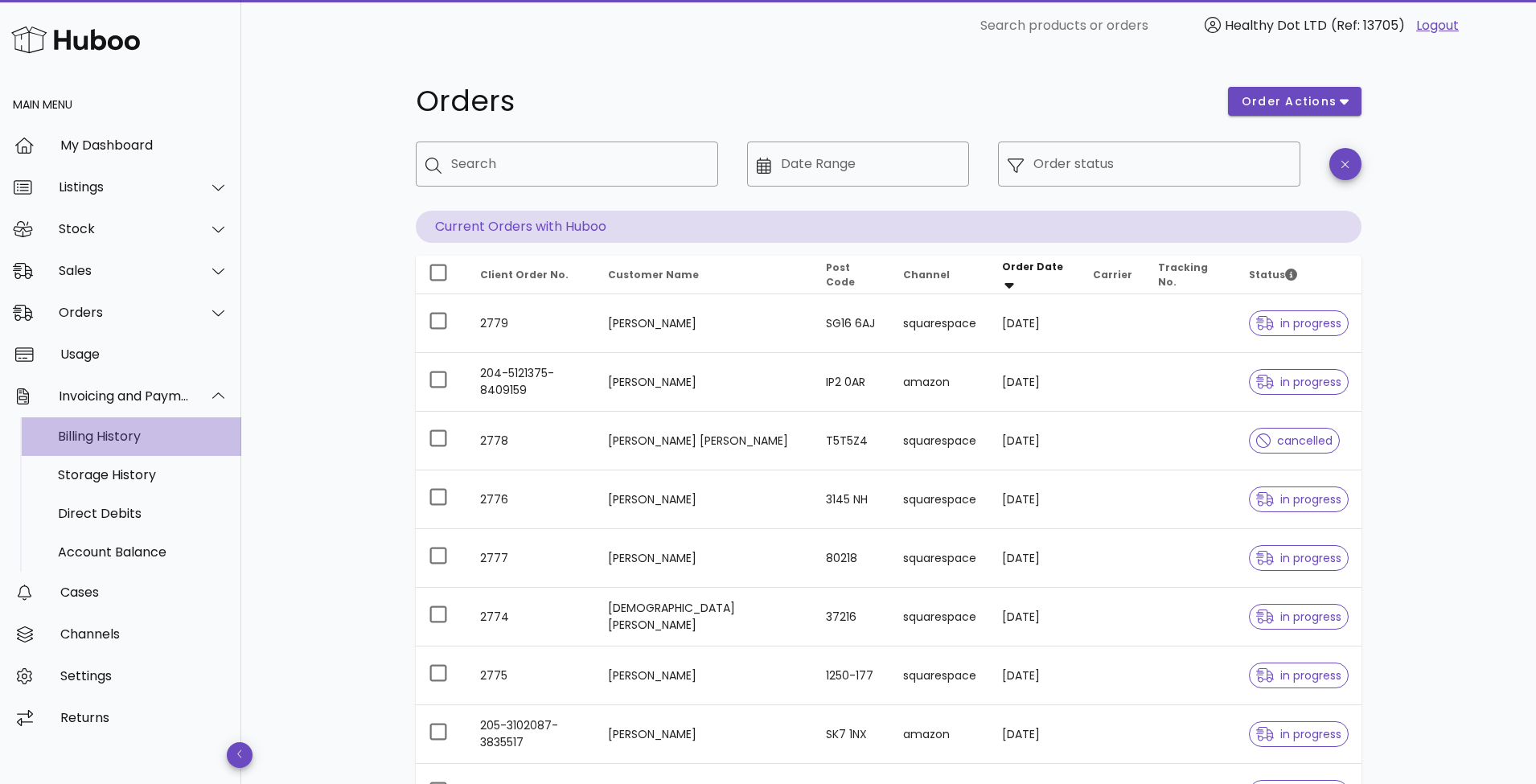
click at [125, 425] on div "Billing History" at bounding box center [142, 436] width 170 height 35
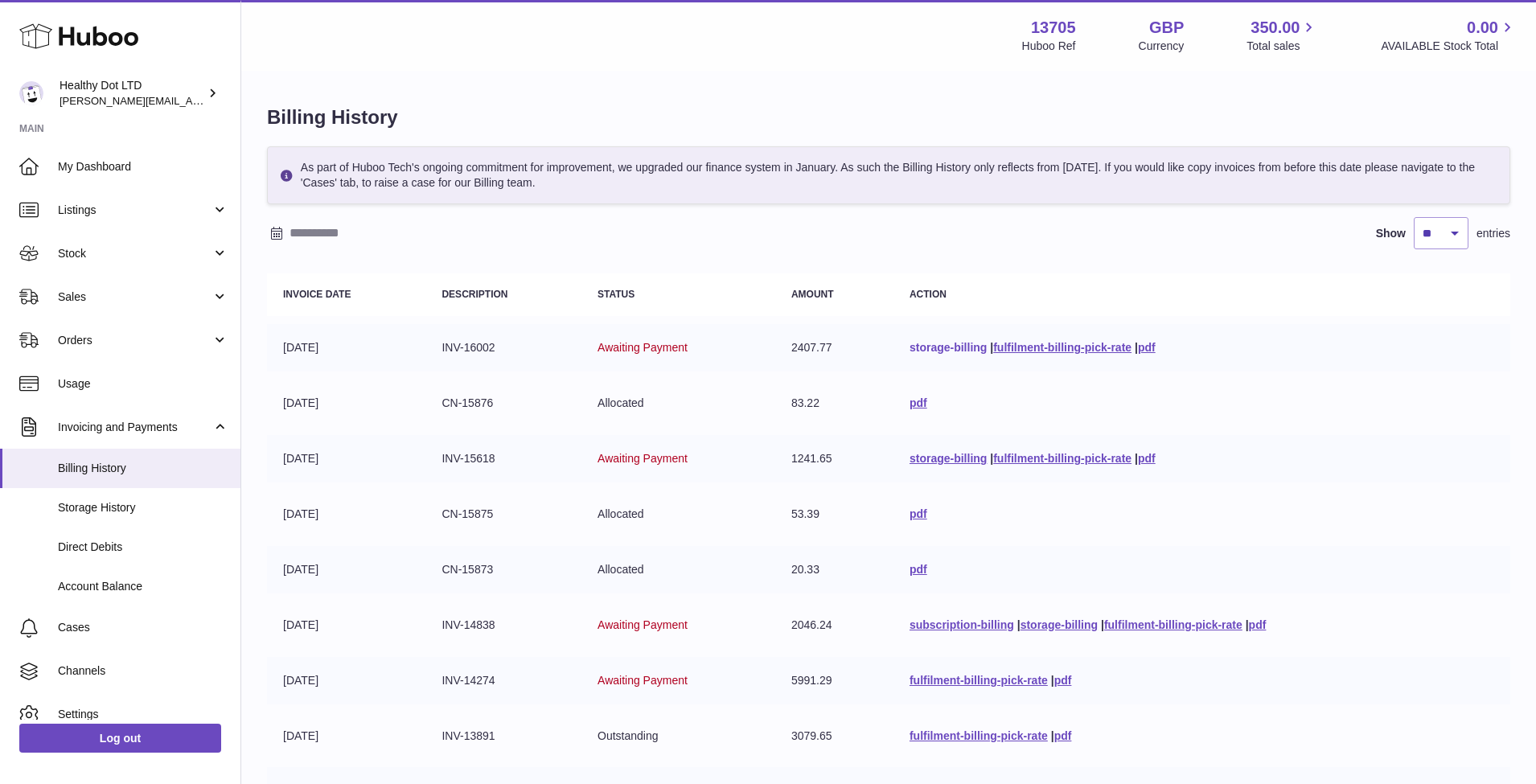
click at [941, 344] on link "storage-billing" at bounding box center [948, 347] width 77 height 12
click at [1144, 348] on link "pdf" at bounding box center [1147, 347] width 17 height 12
click at [1020, 347] on link "fulfilment-billing-pick-rate" at bounding box center [1062, 347] width 138 height 12
